Goal: Information Seeking & Learning: Learn about a topic

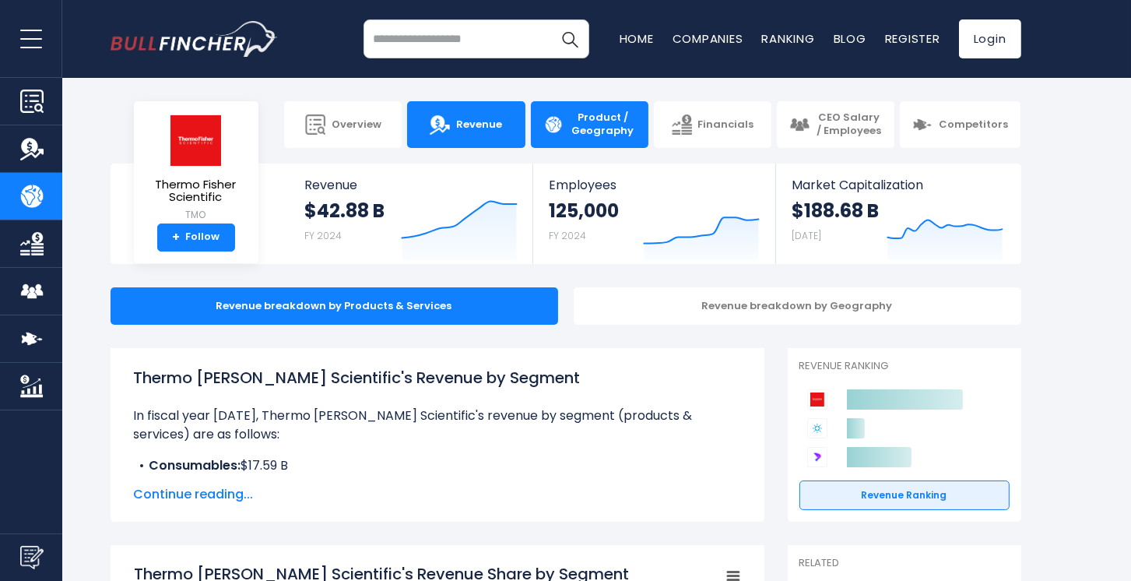
click at [430, 129] on link "Revenue" at bounding box center [466, 124] width 118 height 47
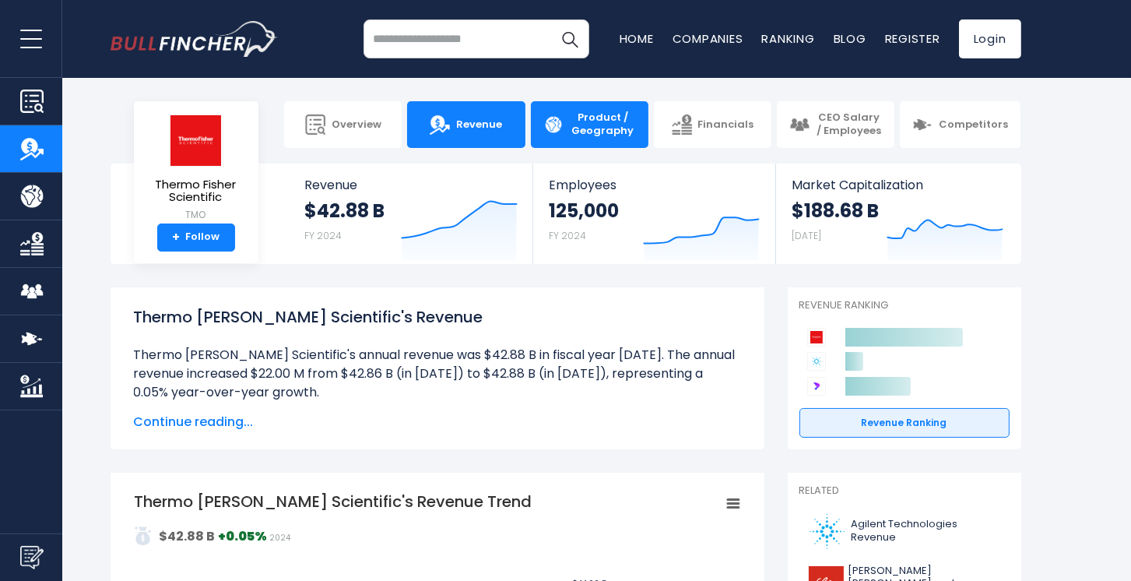
click at [570, 126] on span "Product / Geography" at bounding box center [603, 124] width 66 height 26
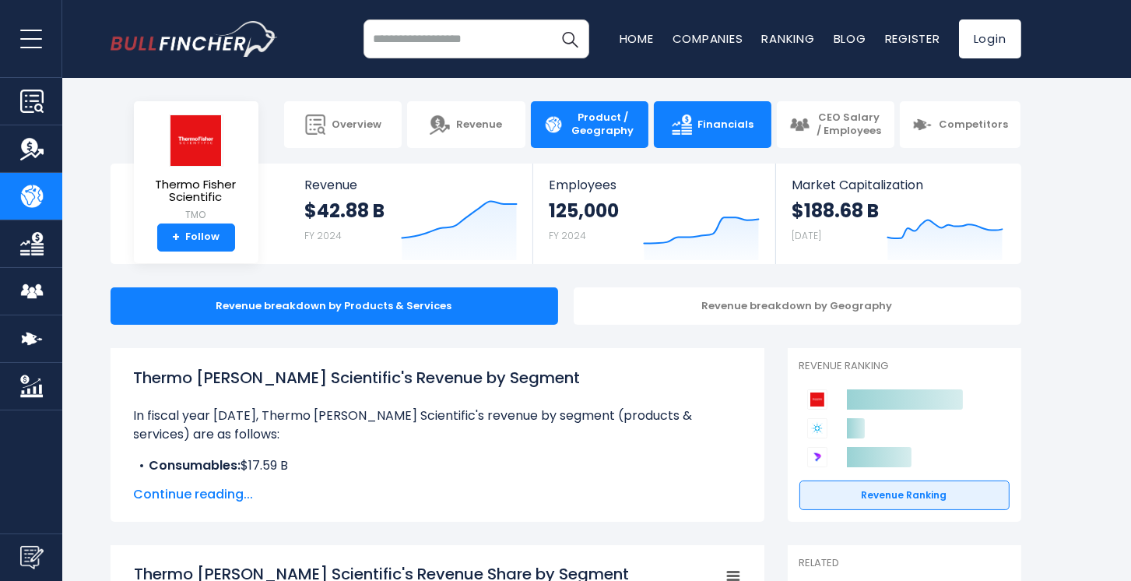
click at [735, 115] on link "Financials" at bounding box center [713, 124] width 118 height 47
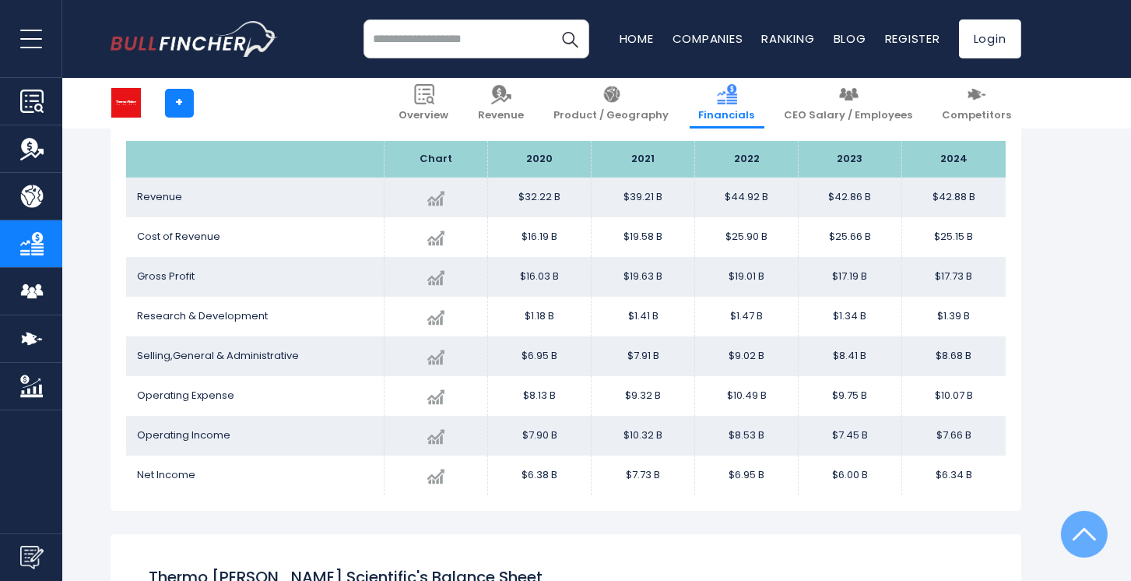
scroll to position [311, 0]
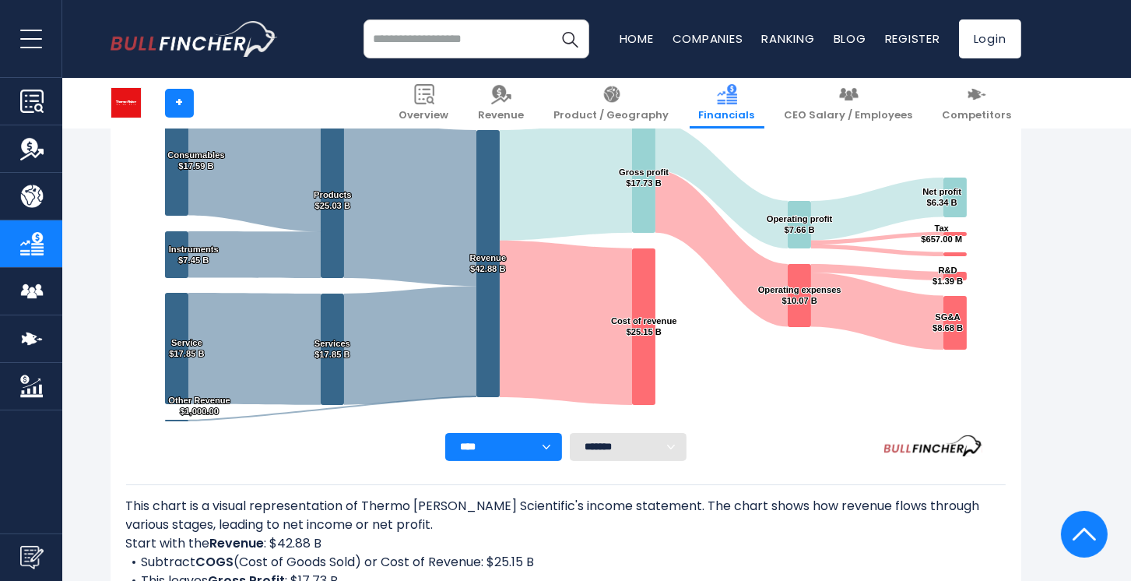
scroll to position [234, 0]
